Goal: Transaction & Acquisition: Purchase product/service

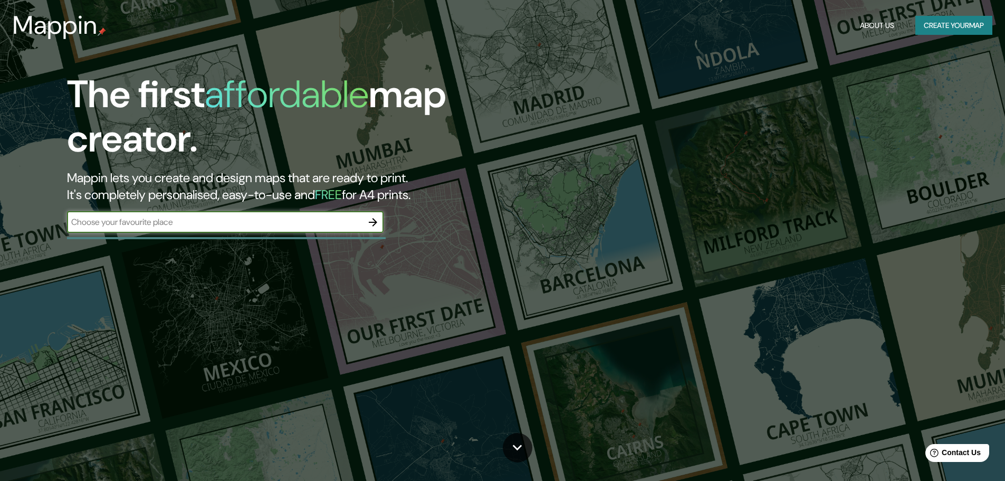
click at [202, 220] on input "text" at bounding box center [215, 222] width 296 height 12
type input "b"
type input "cali"
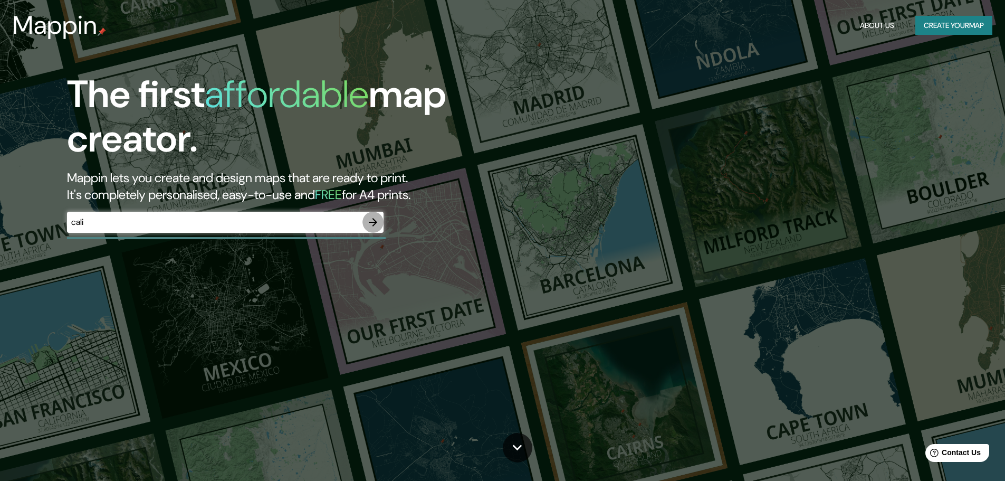
click at [374, 225] on icon "button" at bounding box center [373, 222] width 13 height 13
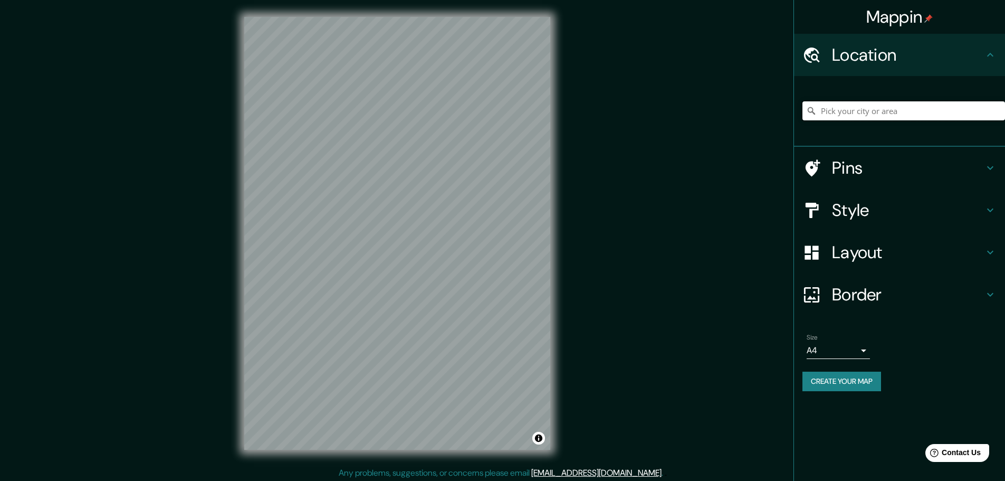
click at [920, 114] on input "Pick your city or area" at bounding box center [904, 110] width 203 height 19
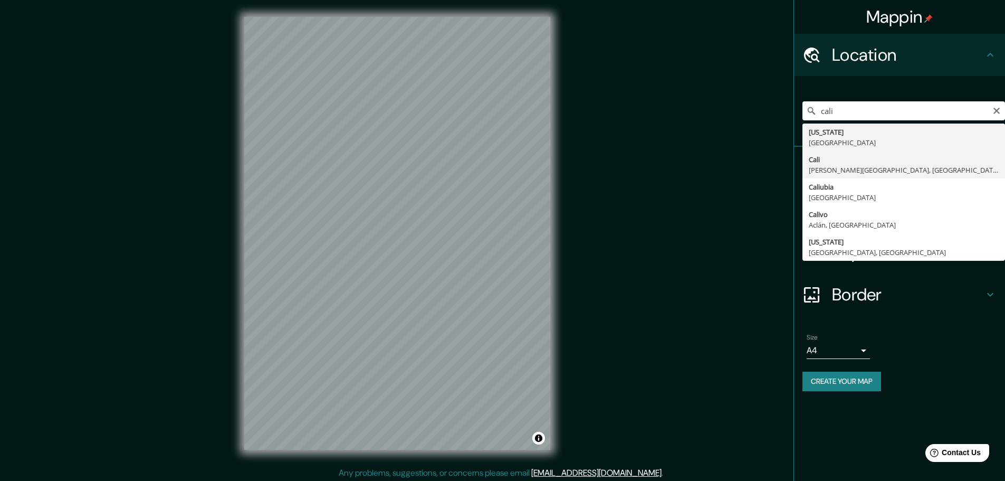
type input "[GEOGRAPHIC_DATA], [PERSON_NAME][GEOGRAPHIC_DATA], [GEOGRAPHIC_DATA]"
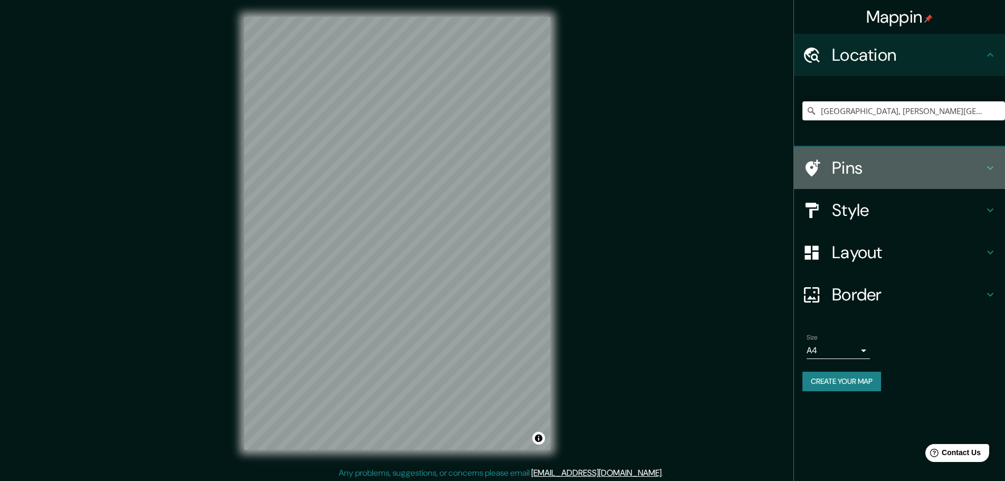
click at [903, 168] on h4 "Pins" at bounding box center [908, 167] width 152 height 21
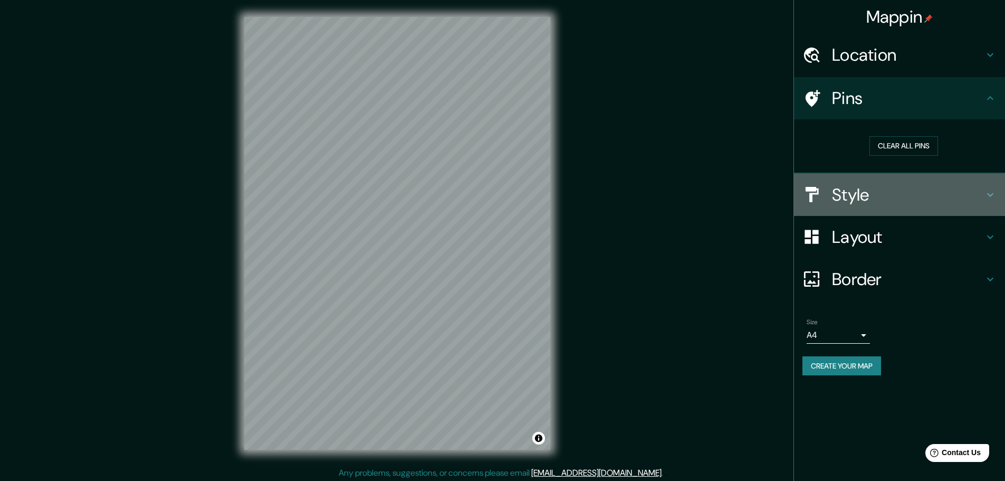
click at [946, 191] on h4 "Style" at bounding box center [908, 194] width 152 height 21
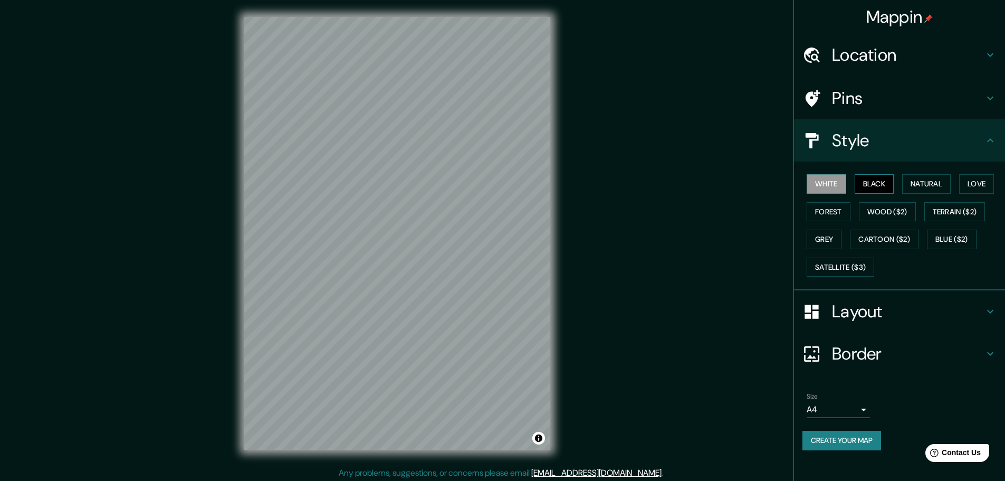
click at [888, 189] on button "Black" at bounding box center [875, 184] width 40 height 20
click at [936, 189] on button "Natural" at bounding box center [927, 184] width 49 height 20
click at [841, 218] on button "Forest" at bounding box center [829, 212] width 44 height 20
click at [991, 186] on button "Love" at bounding box center [977, 184] width 35 height 20
click at [933, 190] on button "Natural" at bounding box center [927, 184] width 49 height 20
